Goal: Task Accomplishment & Management: Manage account settings

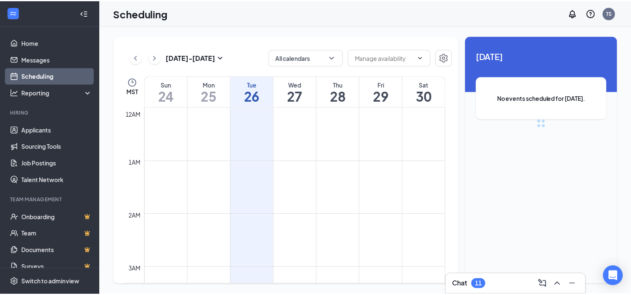
scroll to position [410, 0]
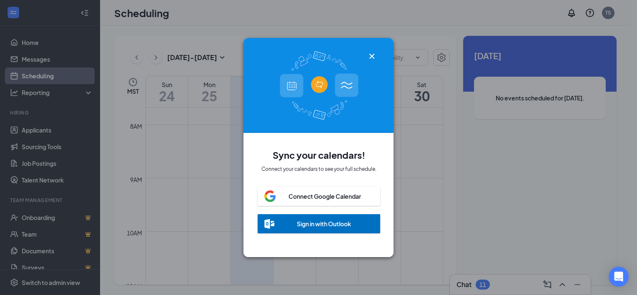
click at [304, 192] on div "Connect Google Calendar" at bounding box center [324, 196] width 73 height 8
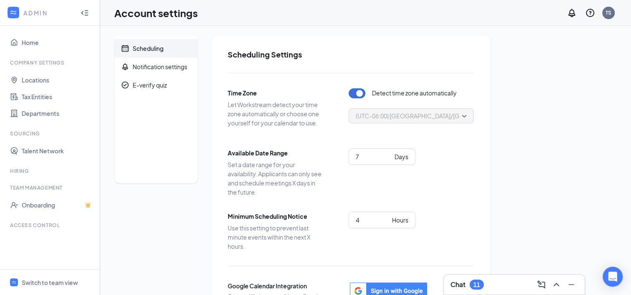
click at [85, 12] on icon "Collapse" at bounding box center [84, 13] width 8 height 8
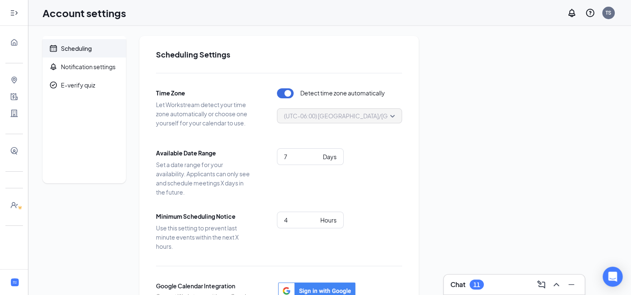
click at [15, 13] on icon "Expand" at bounding box center [14, 13] width 8 height 8
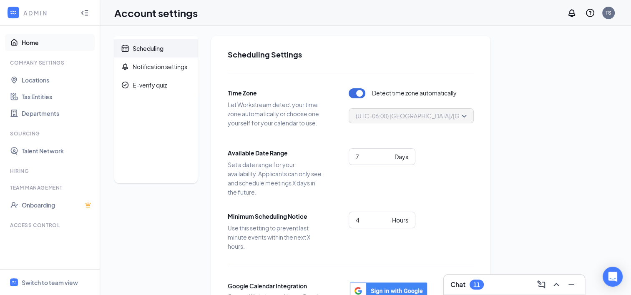
click at [29, 43] on link "Home" at bounding box center [57, 42] width 71 height 17
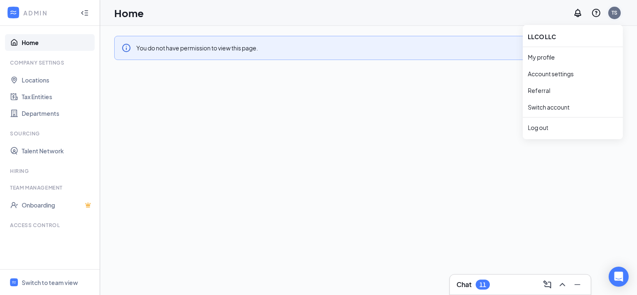
click at [613, 13] on div "TS" at bounding box center [614, 12] width 6 height 7
click at [543, 56] on link "My profile" at bounding box center [573, 57] width 90 height 8
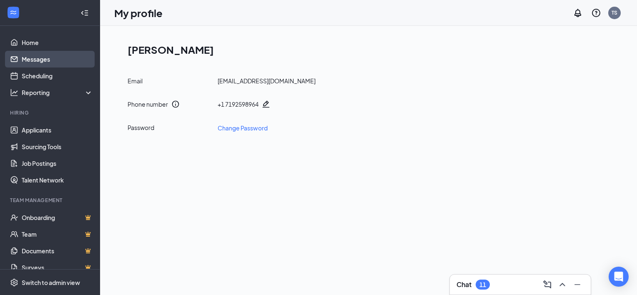
click at [40, 63] on link "Messages" at bounding box center [57, 59] width 71 height 17
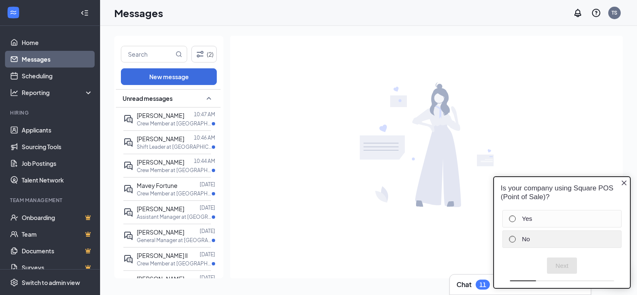
click at [513, 240] on div at bounding box center [512, 238] width 7 height 7
click at [563, 265] on button "Next" at bounding box center [562, 265] width 30 height 16
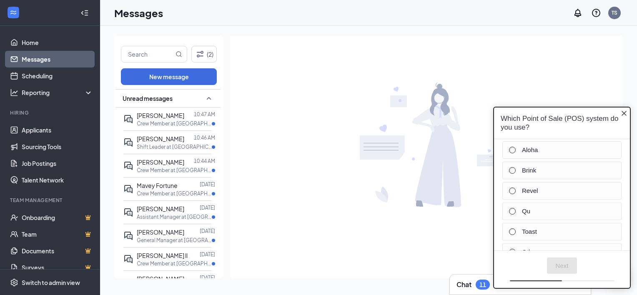
click at [625, 111] on icon "Close button" at bounding box center [623, 112] width 5 height 5
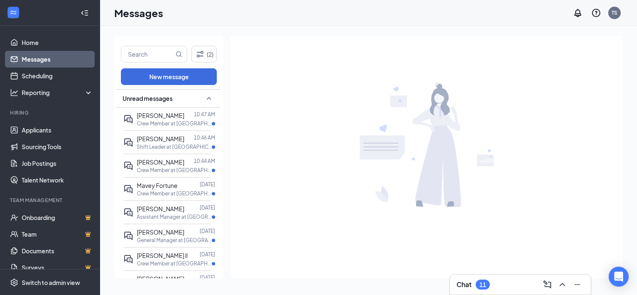
click at [203, 18] on div "Messages TS" at bounding box center [368, 13] width 537 height 26
click at [55, 75] on link "Scheduling" at bounding box center [57, 76] width 71 height 17
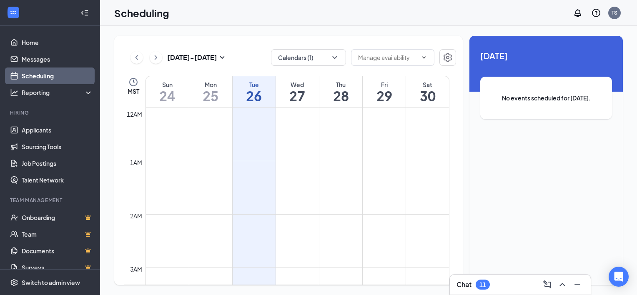
click at [343, 91] on h1 "28" at bounding box center [340, 96] width 43 height 14
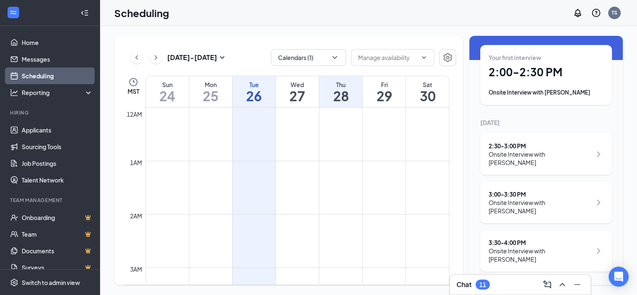
click at [536, 154] on div "Onsite Interview with [PERSON_NAME]" at bounding box center [539, 158] width 103 height 17
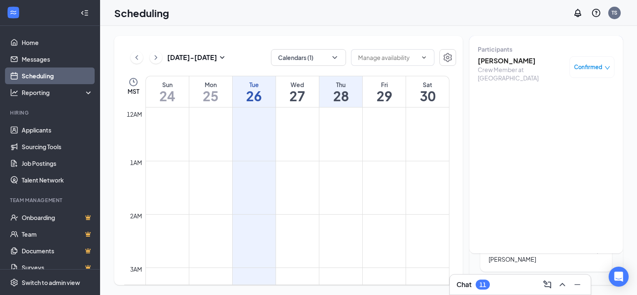
click at [604, 65] on icon "down" at bounding box center [607, 68] width 6 height 6
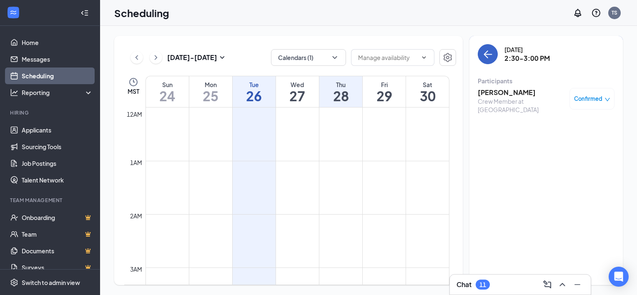
click at [491, 53] on icon "ArrowLeft" at bounding box center [488, 54] width 10 height 10
